Goal: Transaction & Acquisition: Obtain resource

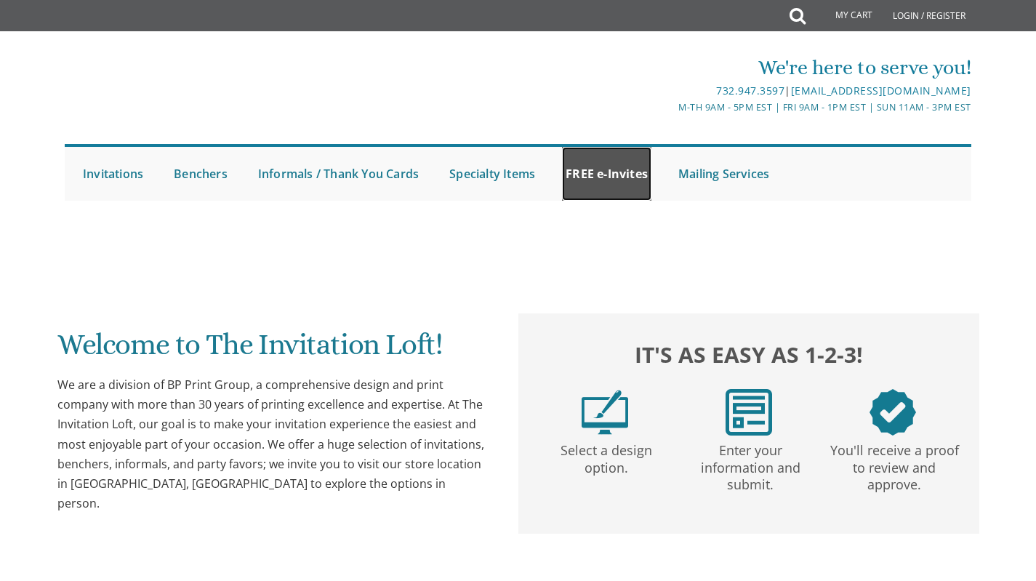
click at [617, 183] on link "FREE e-Invites" at bounding box center [606, 174] width 89 height 54
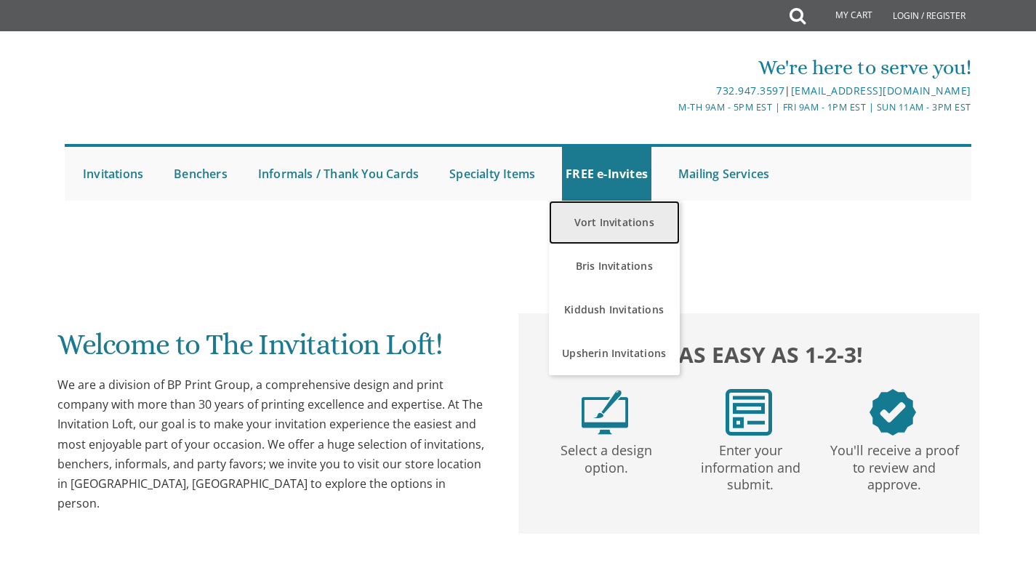
click at [617, 217] on link "Vort Invitations" at bounding box center [614, 223] width 131 height 44
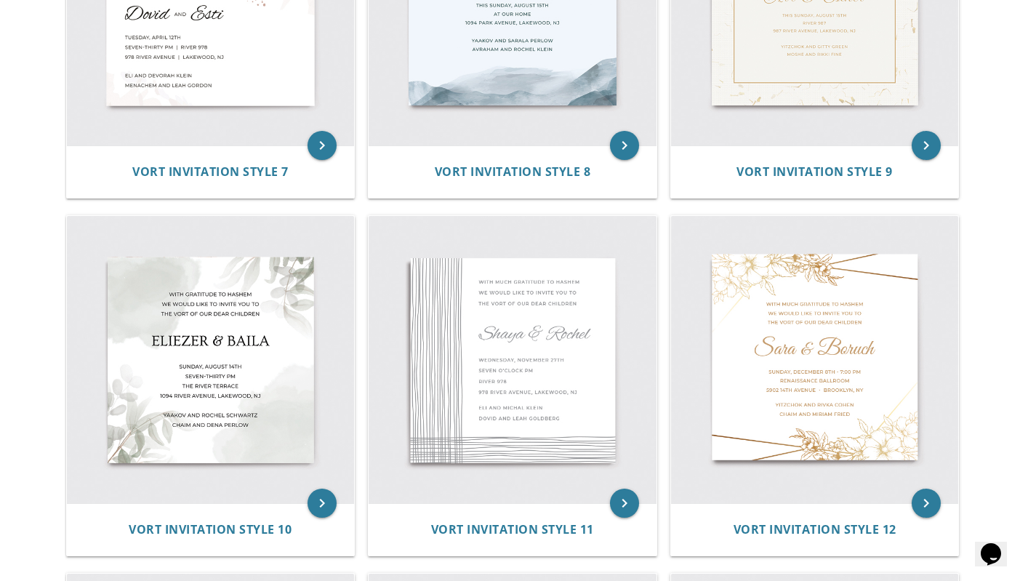
scroll to position [1192, 0]
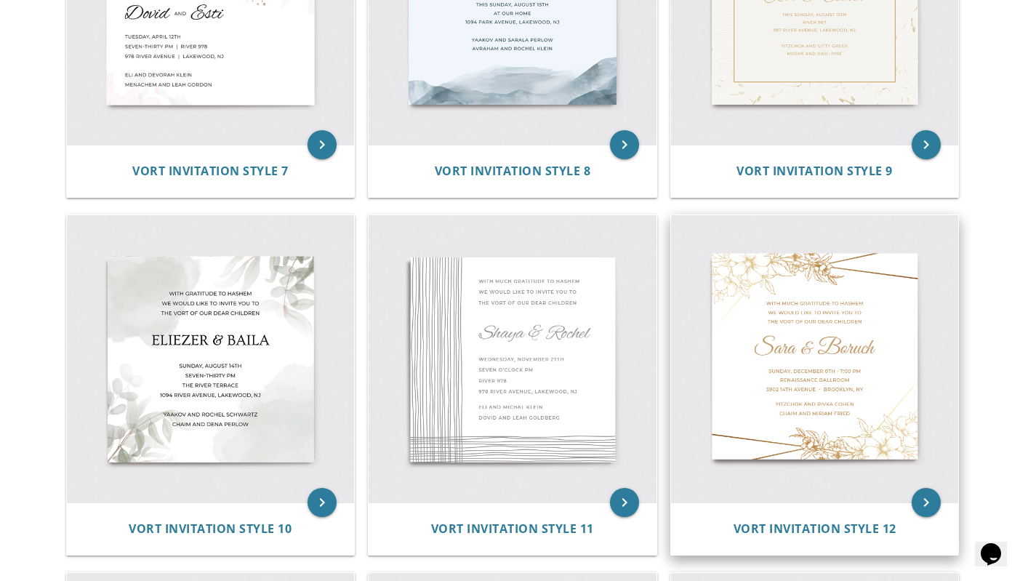
click at [818, 380] on img at bounding box center [815, 359] width 288 height 288
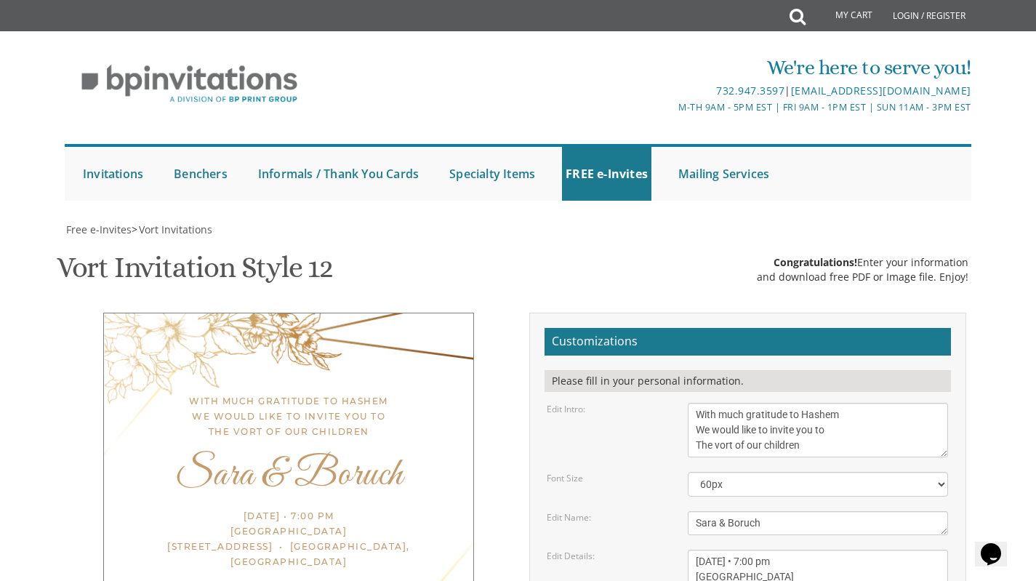
scroll to position [96, 0]
drag, startPoint x: 816, startPoint y: 347, endPoint x: 676, endPoint y: 303, distance: 146.3
click at [676, 328] on form "Customizations Please fill in your personal information. Edit Intro: With much …" at bounding box center [748, 557] width 406 height 459
type textarea "מתוך רוב שבח והודאה להשם יתברך שמחים אנו להודיעכם ולהזמינכם לשמחת הווארט של בני…"
click at [777, 511] on textarea "Sara & Boruch" at bounding box center [818, 523] width 260 height 24
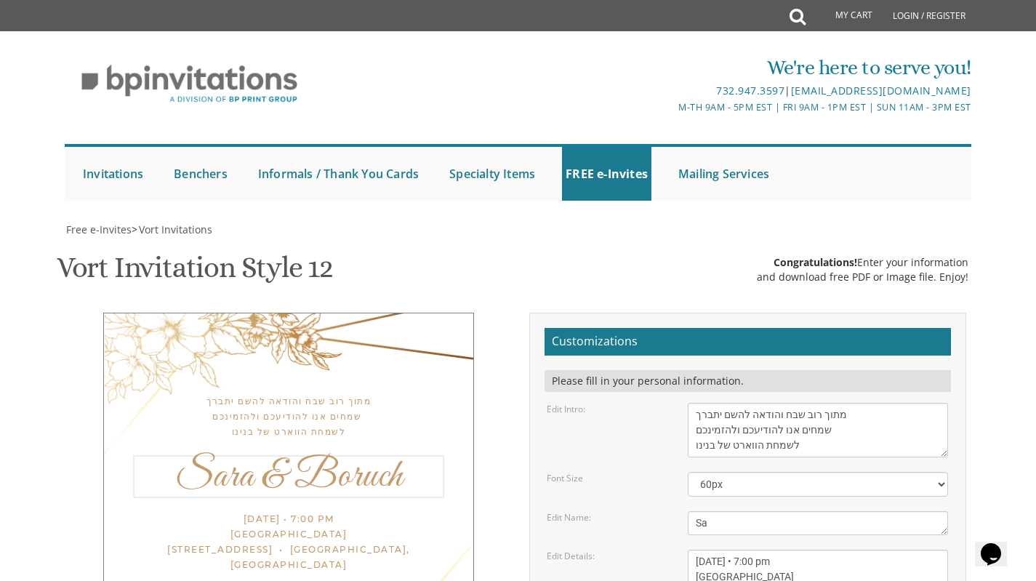
type textarea "S"
type textarea "ח"
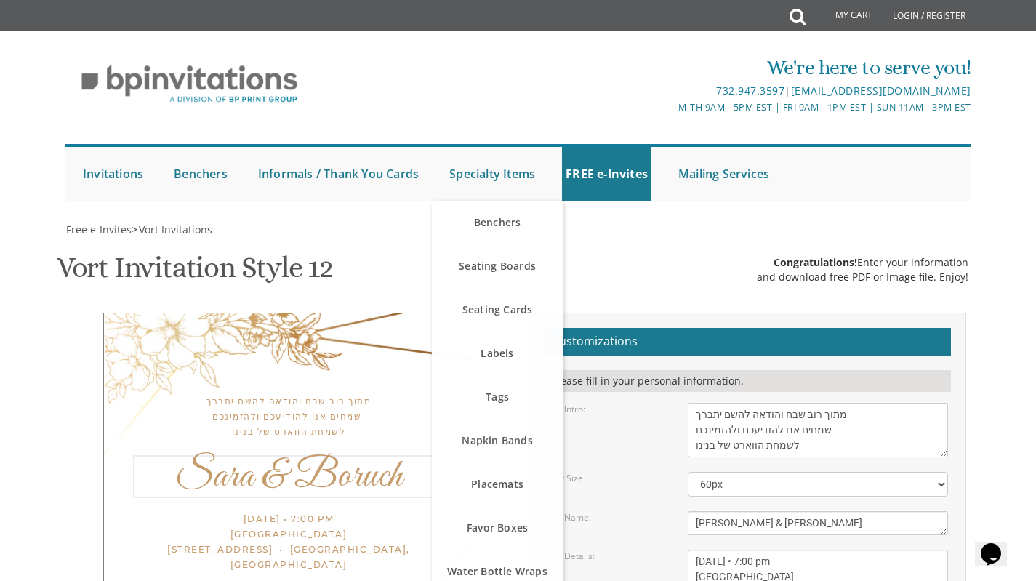
type textarea "חיים & דבורה"
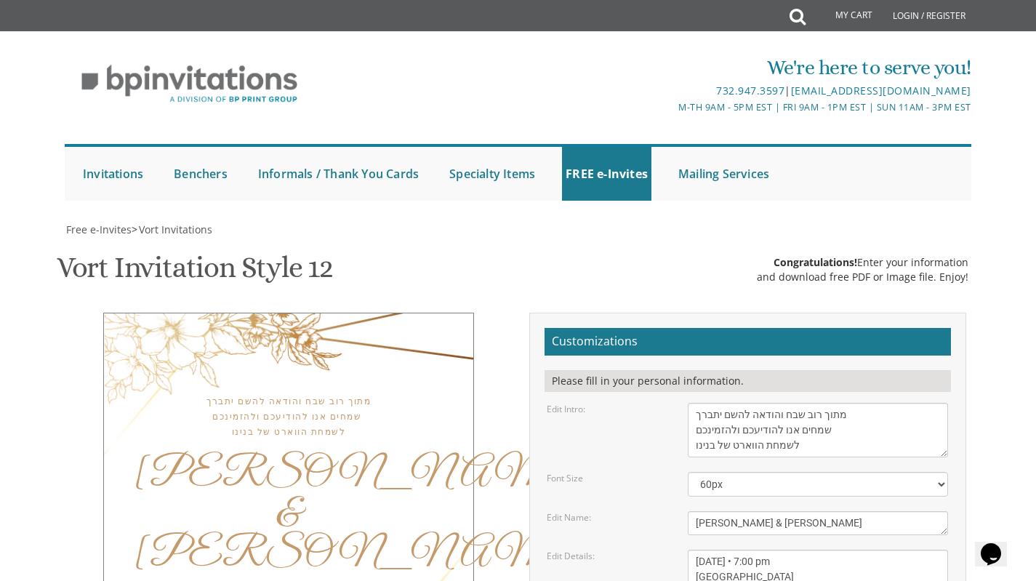
drag, startPoint x: 868, startPoint y: 496, endPoint x: 689, endPoint y: 460, distance: 183.1
click at [689, 550] on textarea "Sunday, December 8th • 7:00 pm Renaissance Ballroom 5902 14th Avenue • Brooklyn…" at bounding box center [818, 577] width 260 height 55
type textarea "א"
type textarea "ס"
click at [719, 550] on textarea "Sunday, December 8th • 7:00 pm Renaissance Ballroom 5902 14th Avenue • Brooklyn…" at bounding box center [818, 577] width 260 height 55
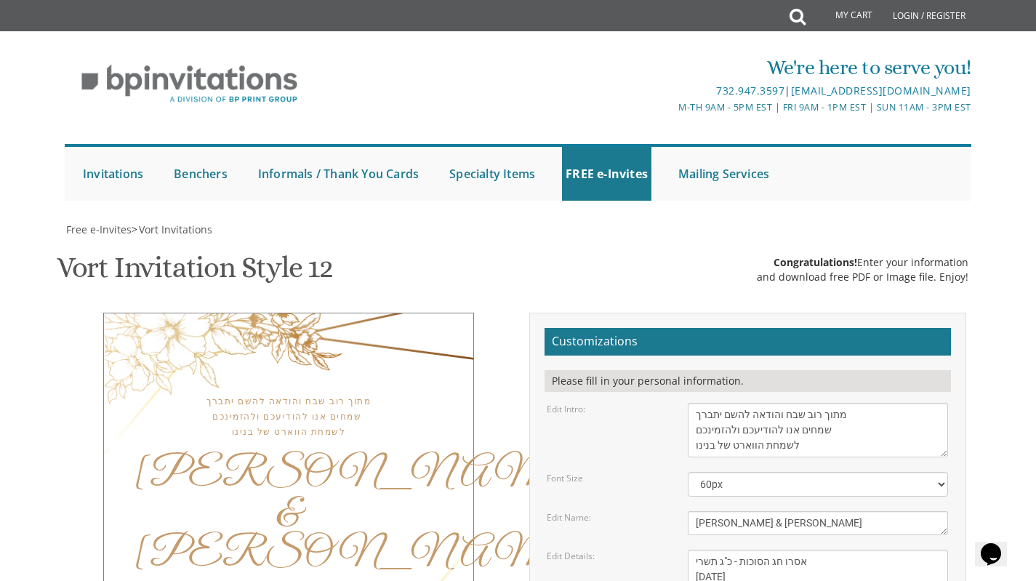
type textarea "אסרו חג הסוכות - כ"ג תשרי October 16, 2025 4:30 - 7:00 PM"
drag, startPoint x: 814, startPoint y: 553, endPoint x: 676, endPoint y: 513, distance: 143.1
click at [676, 513] on form "Customizations Please fill in your personal information. Edit Intro: With much …" at bounding box center [748, 557] width 406 height 459
type textarea "h"
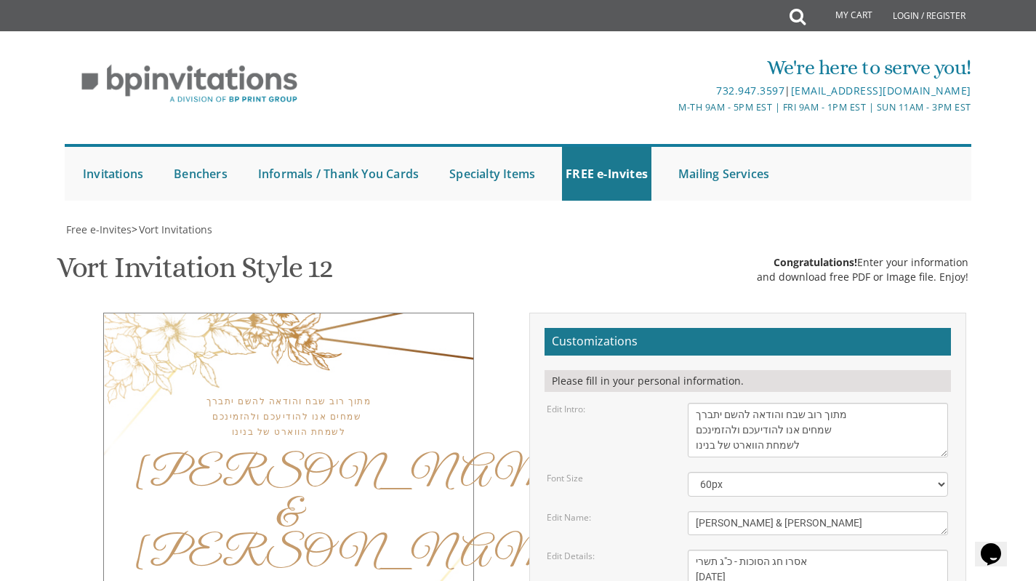
type textarea "יחזקאל מגיד ורעיתו חיים דב שייער ורעיתו הרב אלחנן דוד ארי'ה ליב מגיד ורעיתו הרב…"
click at [940, 472] on select "40px 50px 60px 70px 80px" at bounding box center [818, 484] width 260 height 25
click at [688, 472] on select "40px 50px 60px 70px 80px" at bounding box center [818, 484] width 260 height 25
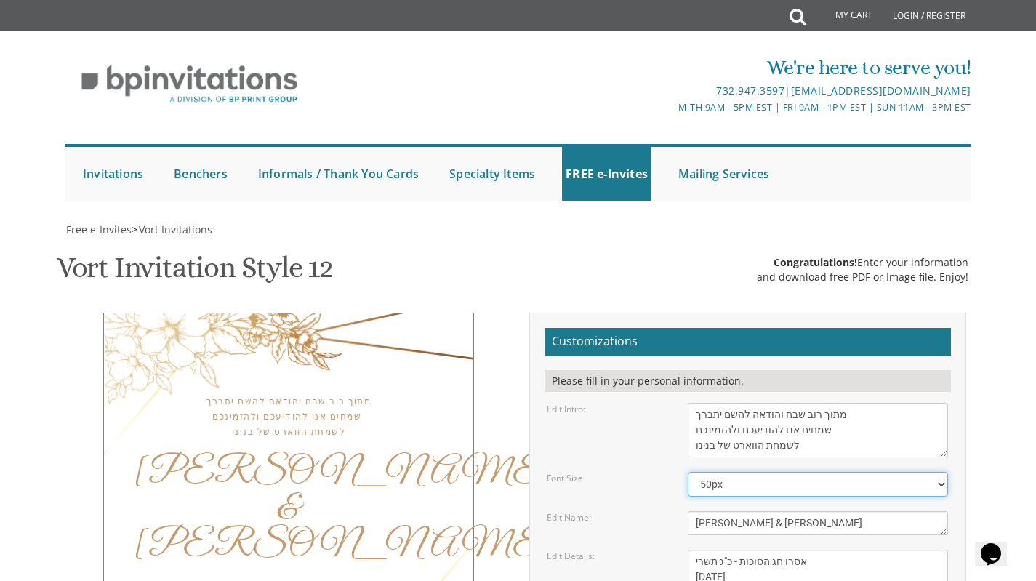
click at [937, 472] on select "40px 50px 60px 70px 80px" at bounding box center [818, 484] width 260 height 25
select select "40px"
click at [688, 472] on select "40px 50px 60px 70px 80px" at bounding box center [818, 484] width 260 height 25
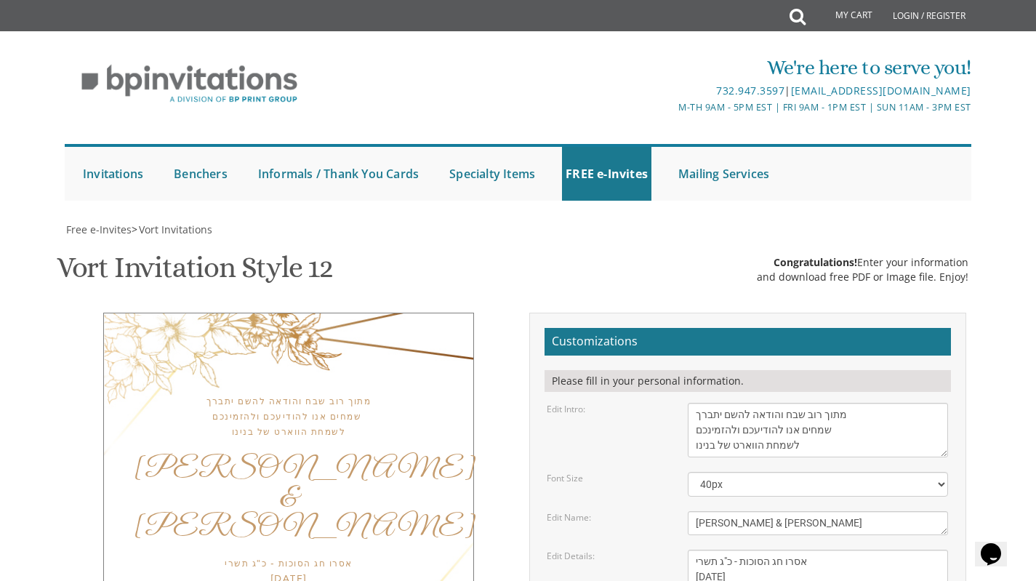
type textarea "יחזקאל מגיד ורעיתו - חיים דב שייער ורעיתו הרב אלחנן דוד ארי'ה ליב מגיד ורעיתו ה…"
click at [778, 550] on textarea "Sunday, December 8th • 7:00 pm Renaissance Ballroom 5902 14th Avenue • Brooklyn…" at bounding box center [818, 577] width 260 height 55
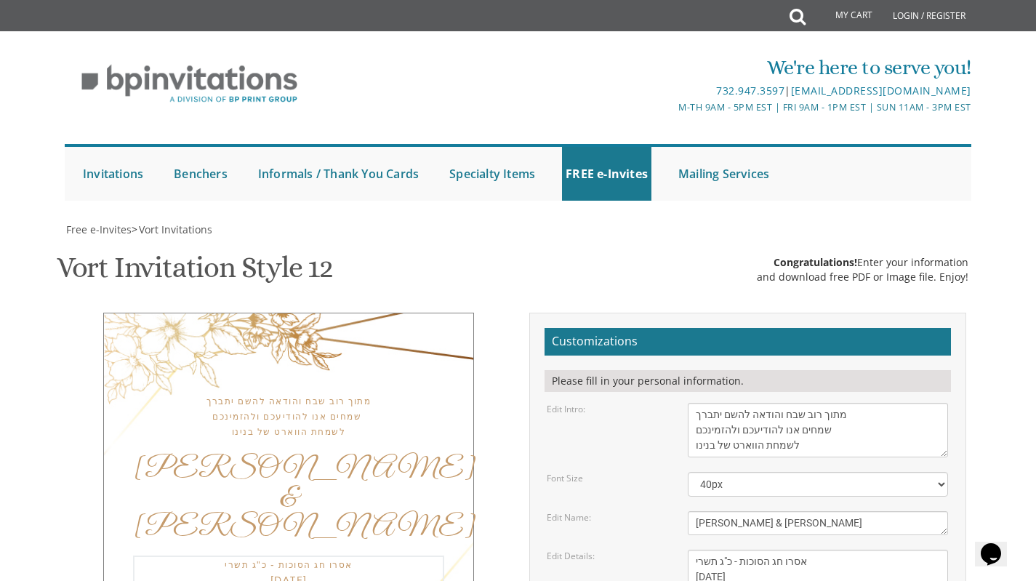
click at [822, 550] on textarea "Sunday, December 8th • 7:00 pm Renaissance Ballroom 5902 14th Avenue • Brooklyn…" at bounding box center [818, 577] width 260 height 55
click at [776, 550] on textarea "Sunday, December 8th • 7:00 pm Renaissance Ballroom 5902 14th Avenue • Brooklyn…" at bounding box center [818, 577] width 260 height 55
type textarea "אסרו חג הסוכות - כ"ג תשרי October 16, 2025 30 5th Street - אור מאיר 4:30 - 7:00…"
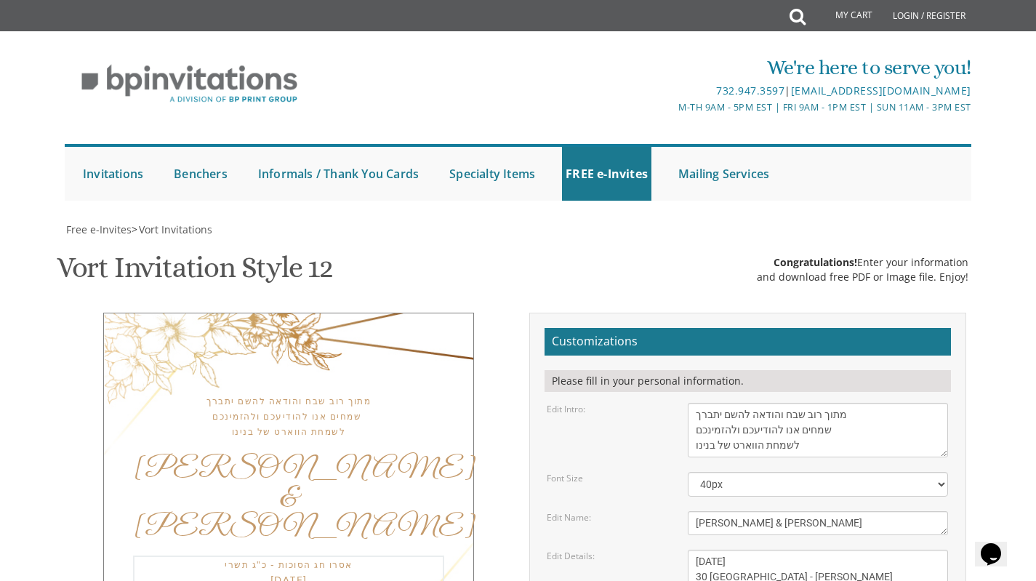
drag, startPoint x: 827, startPoint y: 305, endPoint x: 799, endPoint y: 350, distance: 52.9
click at [799, 550] on textarea "Sunday, December 8th • 7:00 pm Renaissance Ballroom 5902 14th Avenue • Brooklyn…" at bounding box center [818, 577] width 260 height 55
click at [777, 550] on textarea "Sunday, December 8th • 7:00 pm Renaissance Ballroom 5902 14th Avenue • Brooklyn…" at bounding box center [818, 577] width 260 height 55
drag, startPoint x: 777, startPoint y: 345, endPoint x: 813, endPoint y: 309, distance: 51.4
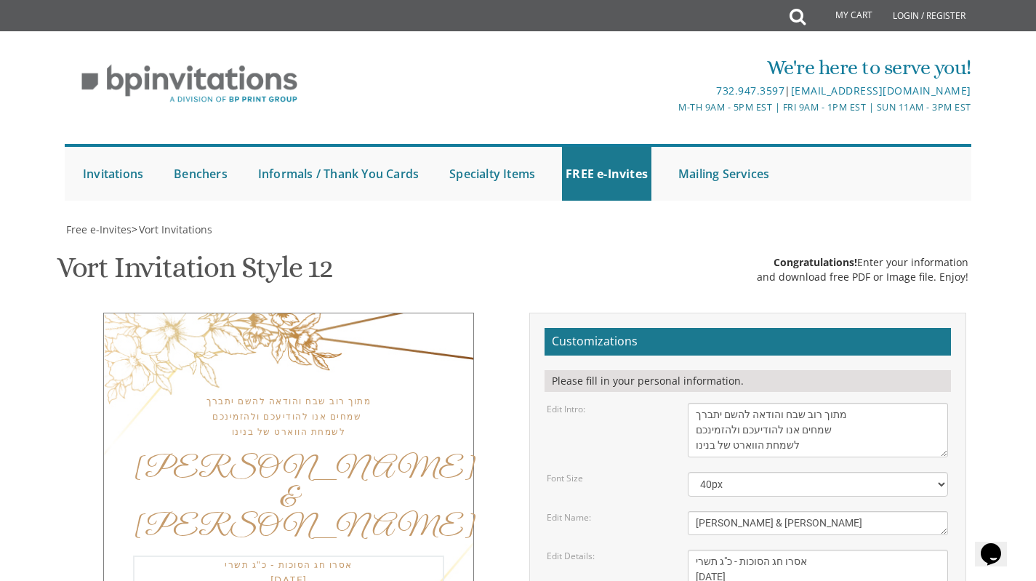
click at [813, 550] on textarea "Sunday, December 8th • 7:00 pm Renaissance Ballroom 5902 14th Avenue • Brooklyn…" at bounding box center [818, 577] width 260 height 55
click at [818, 472] on select "40px 50px 60px 70px 80px" at bounding box center [818, 484] width 260 height 25
select select "50px"
click at [688, 472] on select "40px 50px 60px 70px 80px" at bounding box center [818, 484] width 260 height 25
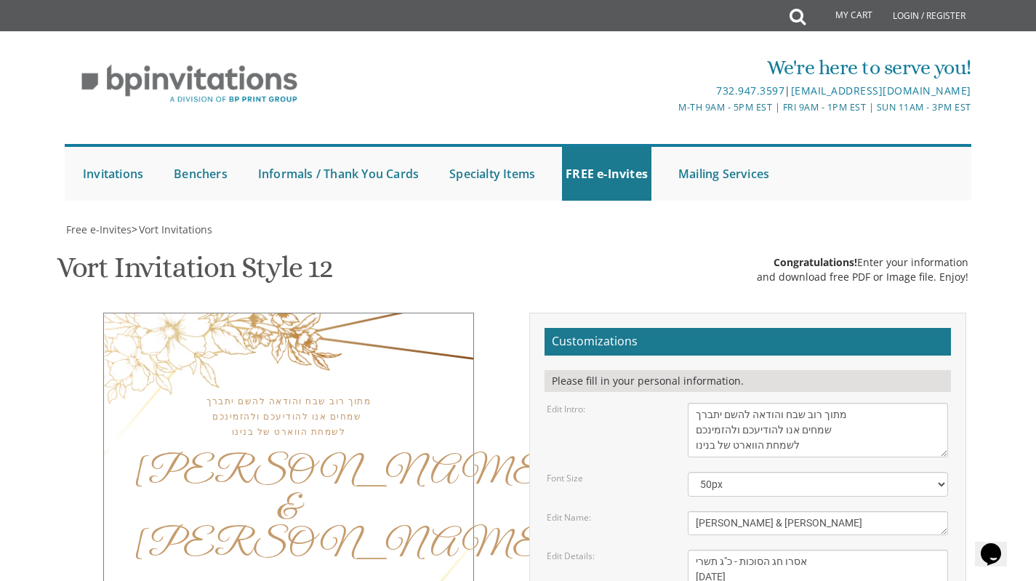
type input "chmagid@gmail.com"
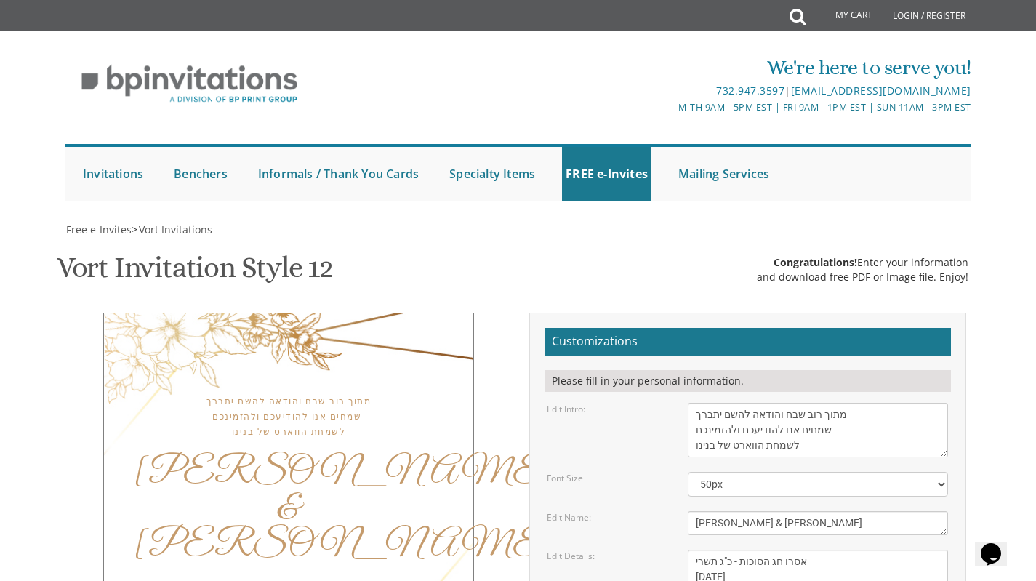
drag, startPoint x: 860, startPoint y: 379, endPoint x: 697, endPoint y: 405, distance: 165.0
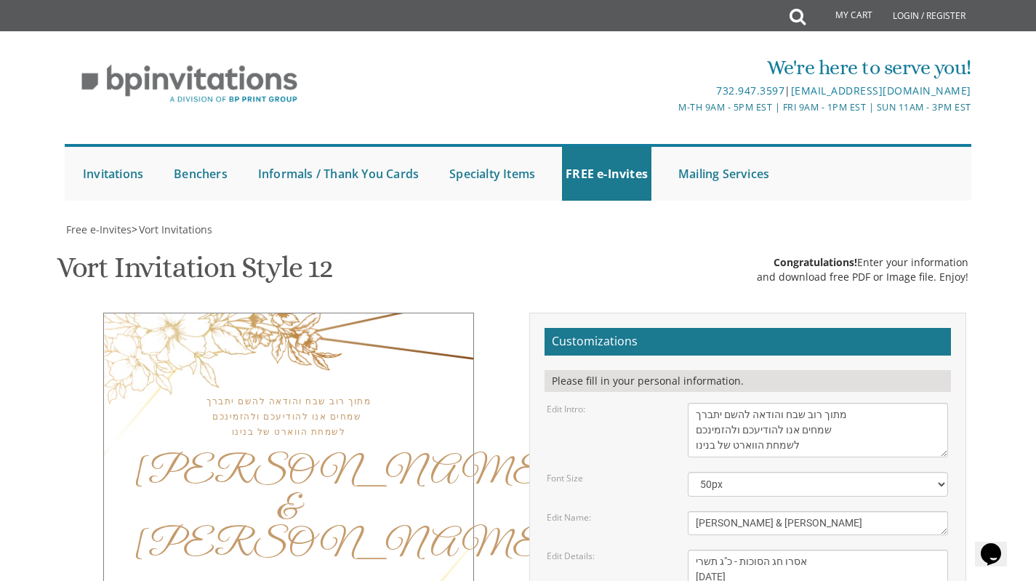
type textarea "יחזקאל מגיד ורעיתו - חיים דב שייער ורעיתו"
drag, startPoint x: 860, startPoint y: 159, endPoint x: 819, endPoint y: 187, distance: 49.6
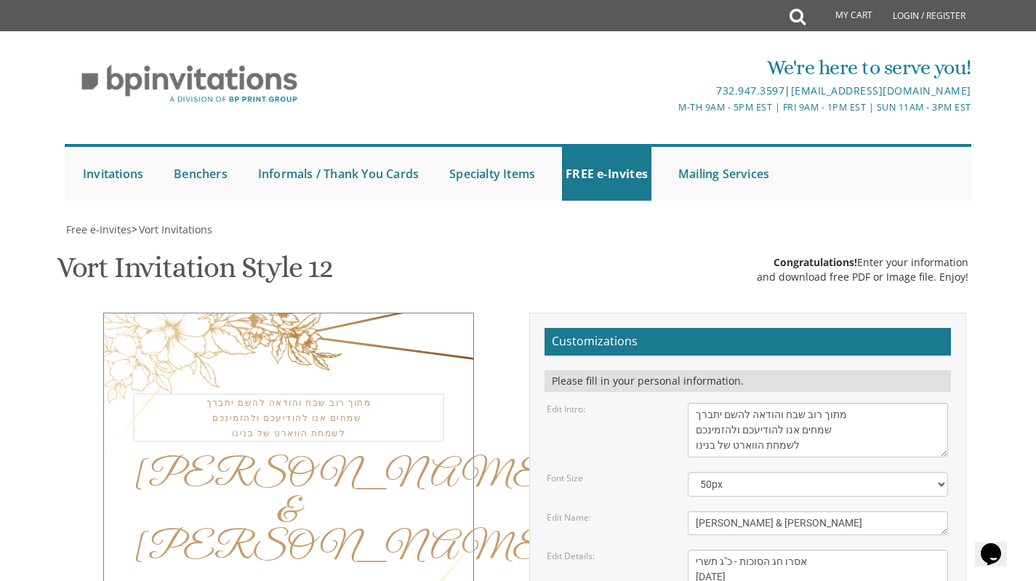
click at [819, 403] on textarea "With much gratitude to Hashem We would like to invite you to The vort of our ch…" at bounding box center [818, 430] width 260 height 55
drag, startPoint x: 691, startPoint y: 195, endPoint x: 718, endPoint y: 165, distance: 40.6
click at [718, 403] on textarea "With much gratitude to Hashem We would like to invite you to The vort of our ch…" at bounding box center [818, 430] width 260 height 55
click at [866, 403] on textarea "With much gratitude to Hashem We would like to invite you to The vort of our ch…" at bounding box center [818, 430] width 260 height 55
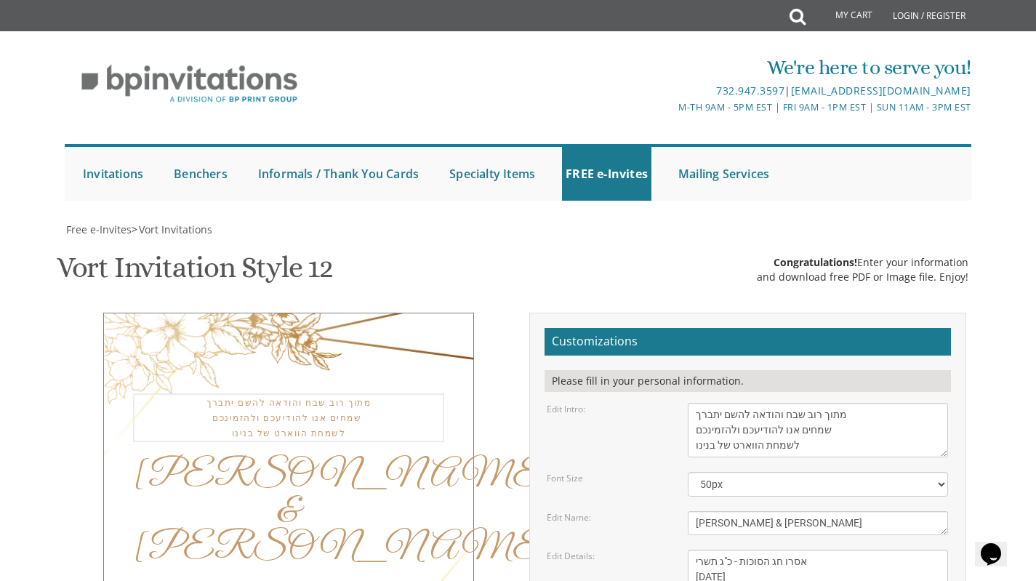
click at [866, 403] on textarea "With much gratitude to Hashem We would like to invite you to The vort of our ch…" at bounding box center [818, 430] width 260 height 55
click at [273, 393] on div "מתוך רוב שבח והודאה להשם יתברך שמחים אנו להודיעכם ולהזמינכם לשמחת הווארט של בני…" at bounding box center [288, 416] width 311 height 46
